Goal: Navigation & Orientation: Go to known website

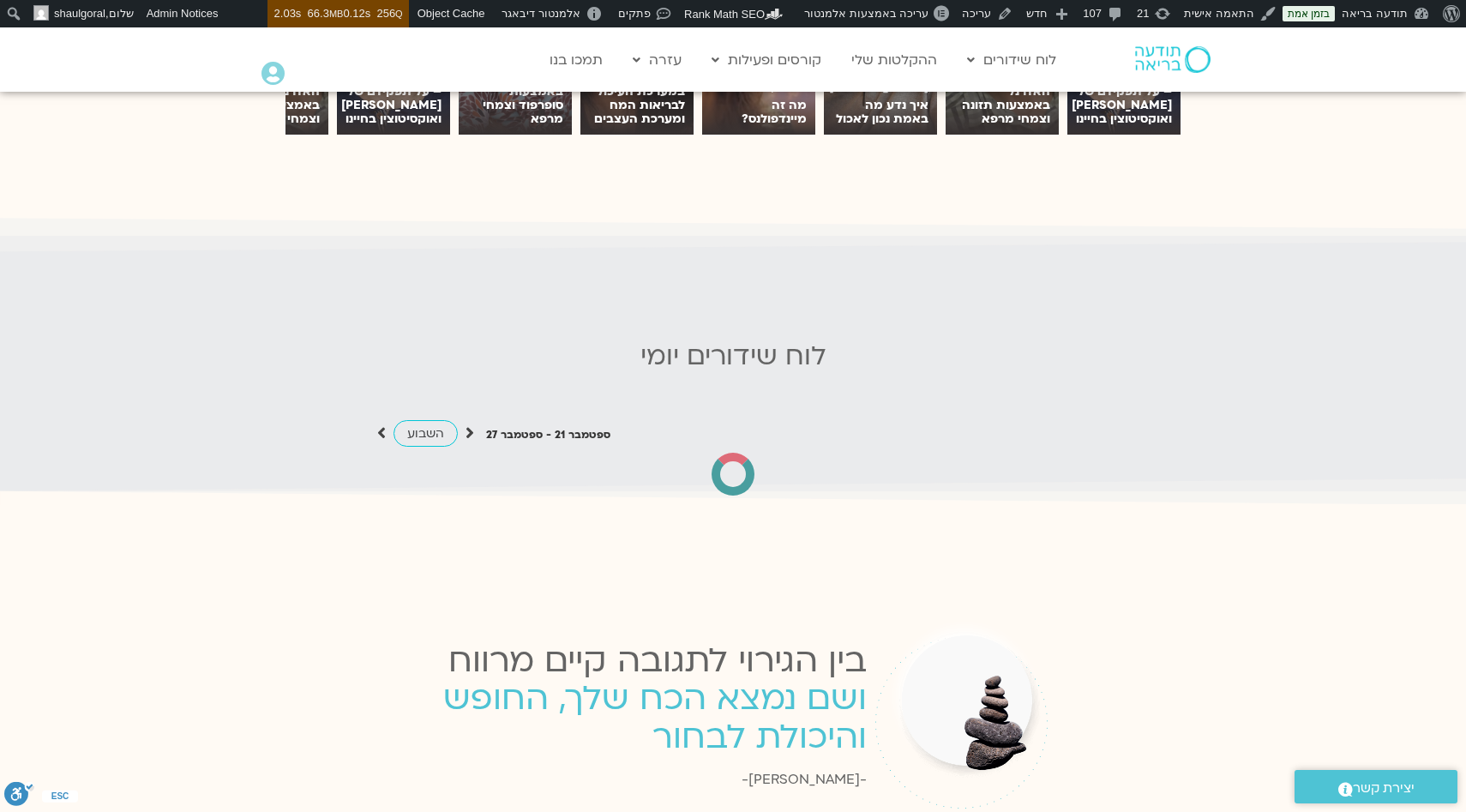
scroll to position [1550, 0]
